Goal: Check status: Check status

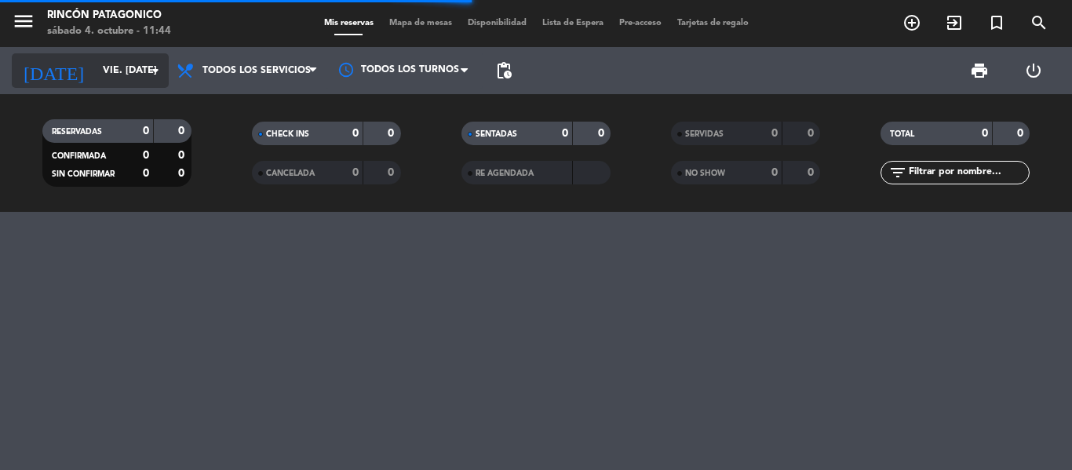
click at [95, 58] on input "vie. [DATE]" at bounding box center [161, 70] width 133 height 27
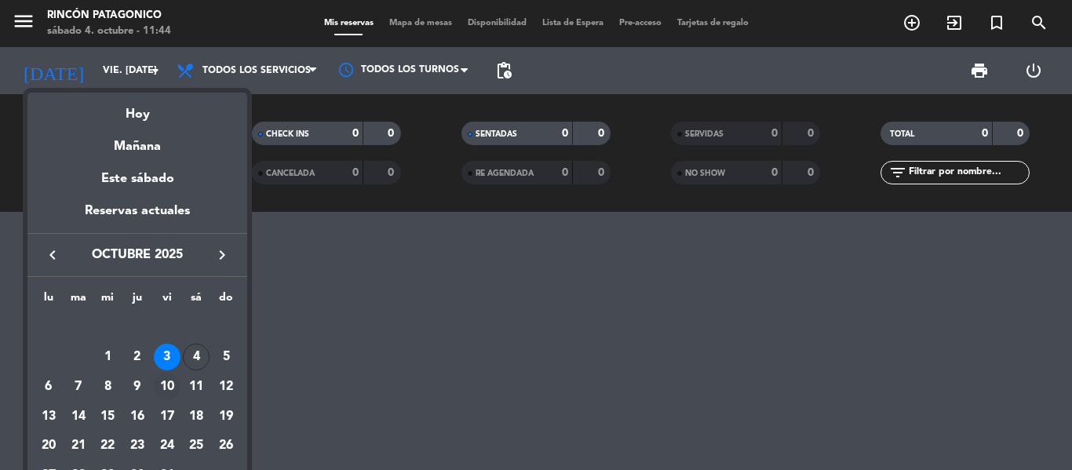
click at [171, 384] on div "10" at bounding box center [167, 387] width 27 height 27
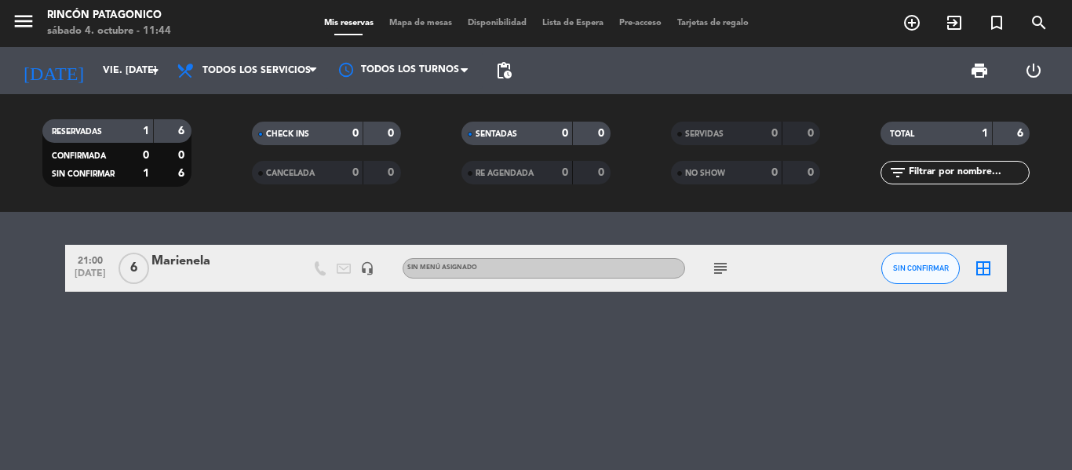
click at [719, 274] on icon "subject" at bounding box center [720, 268] width 19 height 19
click at [637, 346] on div "21:00 [DATE] 6 Marienela headset_mic Sin menú asignado subject rva x mail [PERS…" at bounding box center [536, 341] width 1072 height 258
drag, startPoint x: 170, startPoint y: 389, endPoint x: 128, endPoint y: 187, distance: 206.8
click at [170, 388] on div "21:00 [DATE] 6 Marienela headset_mic Sin menú asignado subject SIN CONFIRMAR bo…" at bounding box center [536, 341] width 1072 height 258
click at [133, 84] on input "vie. [DATE]" at bounding box center [161, 70] width 133 height 27
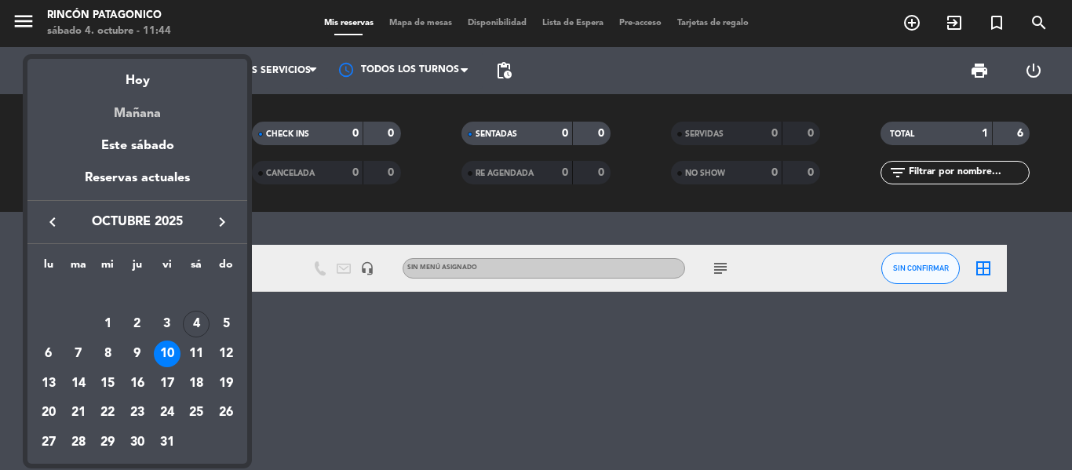
click at [141, 92] on div "Mañana" at bounding box center [137, 108] width 220 height 32
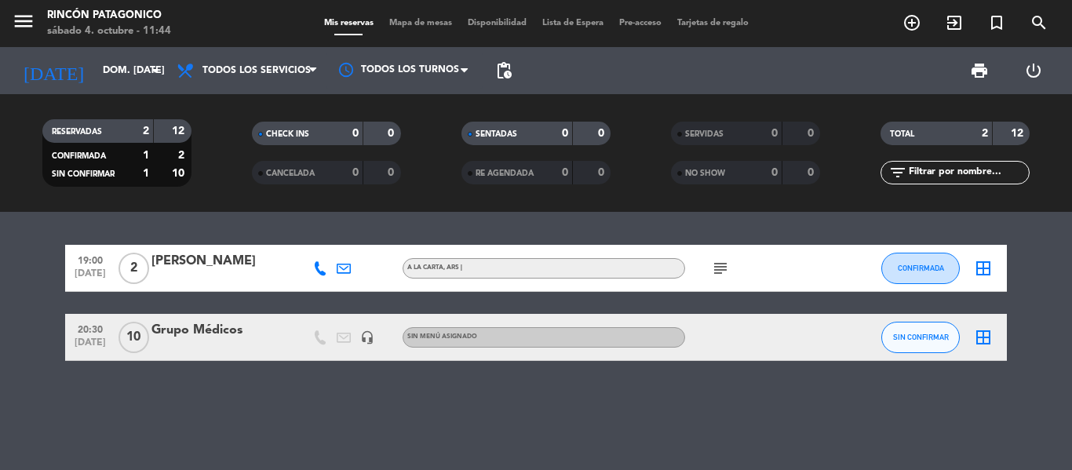
click at [134, 89] on div "[DATE] dom. [DATE] arrow_drop_down" at bounding box center [90, 70] width 157 height 47
click at [133, 61] on input "dom. [DATE]" at bounding box center [161, 70] width 133 height 27
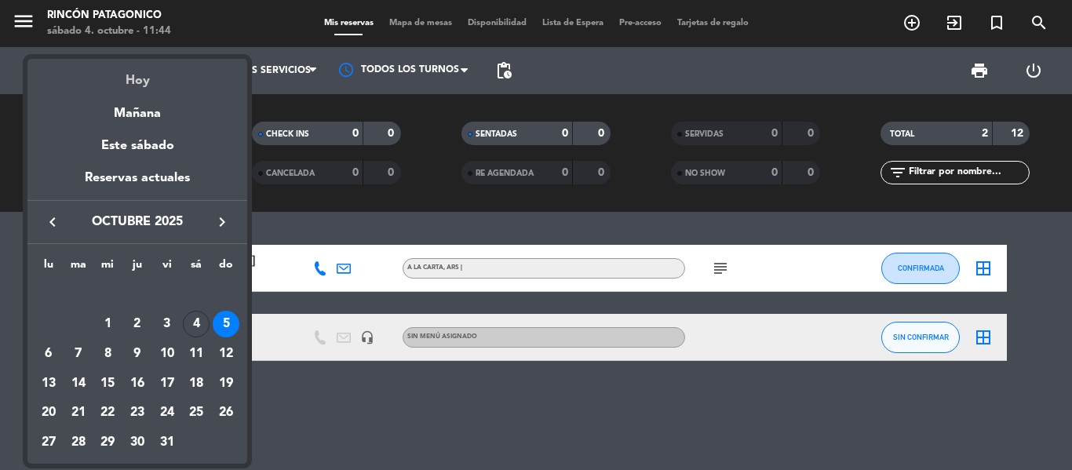
click at [131, 82] on div "Hoy" at bounding box center [137, 75] width 220 height 32
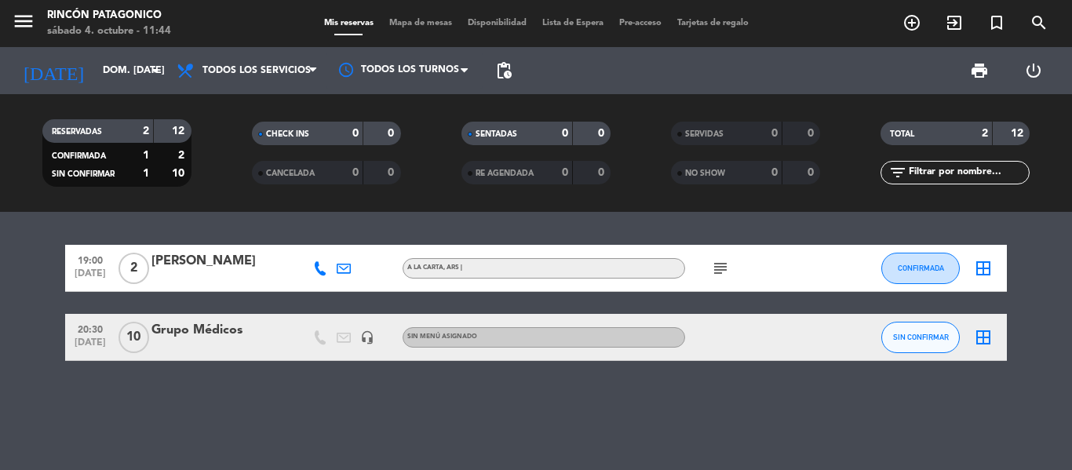
type input "sáb. [DATE]"
